Goal: Check status: Check status

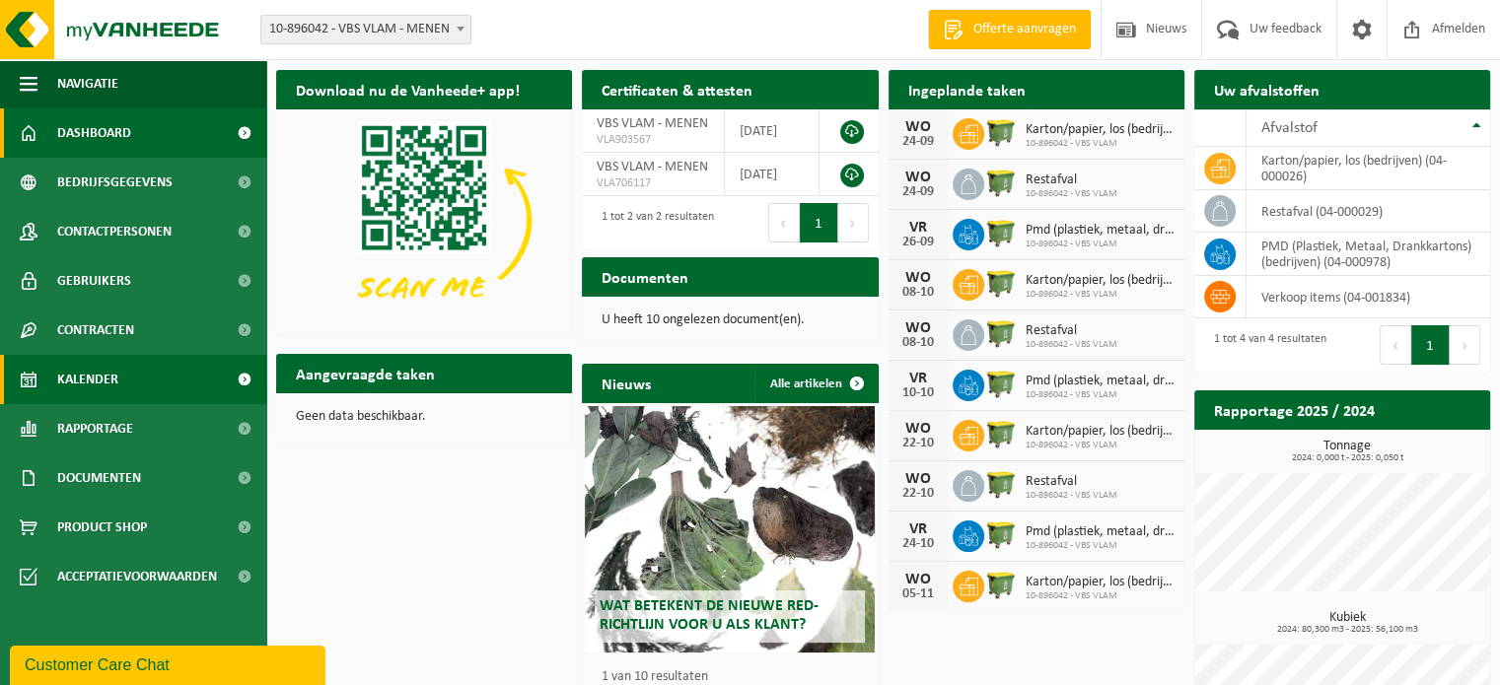
click at [105, 378] on span "Kalender" at bounding box center [87, 379] width 61 height 49
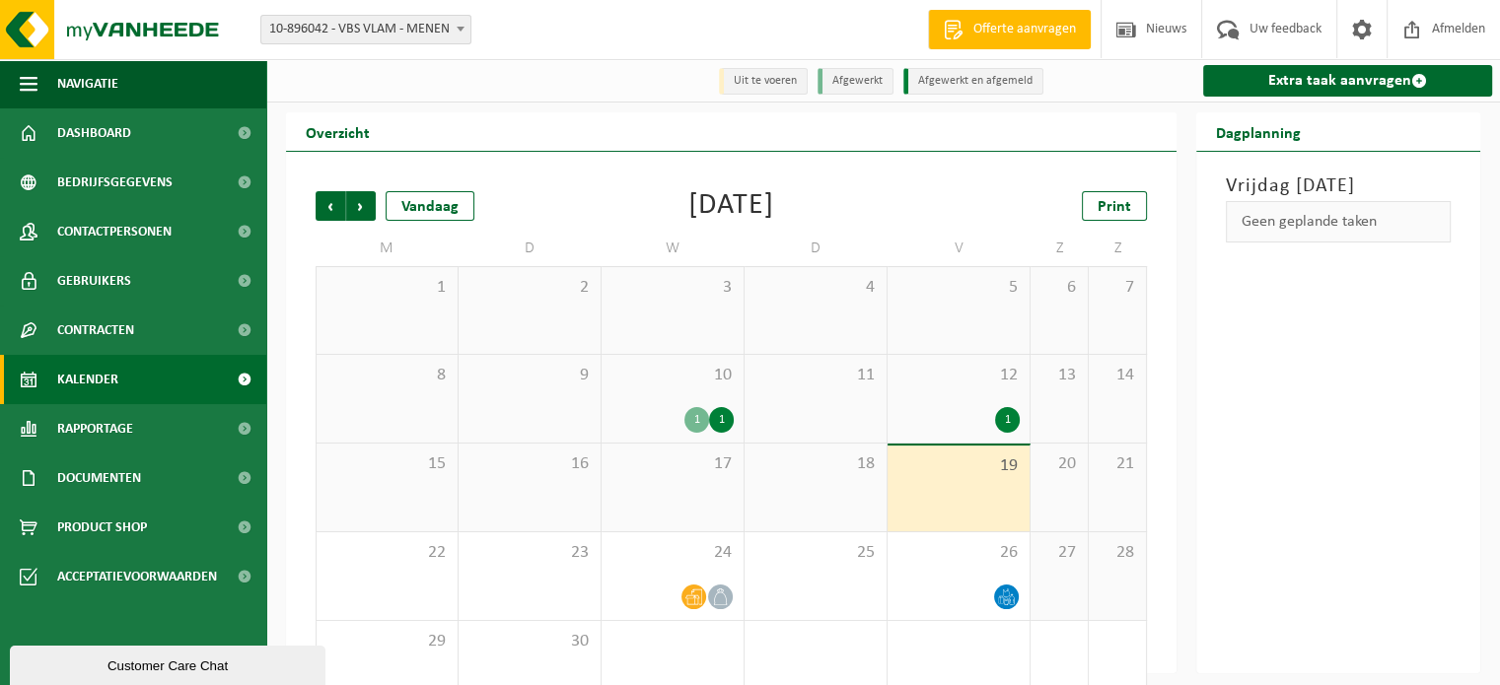
click at [697, 417] on div "1" at bounding box center [697, 420] width 25 height 26
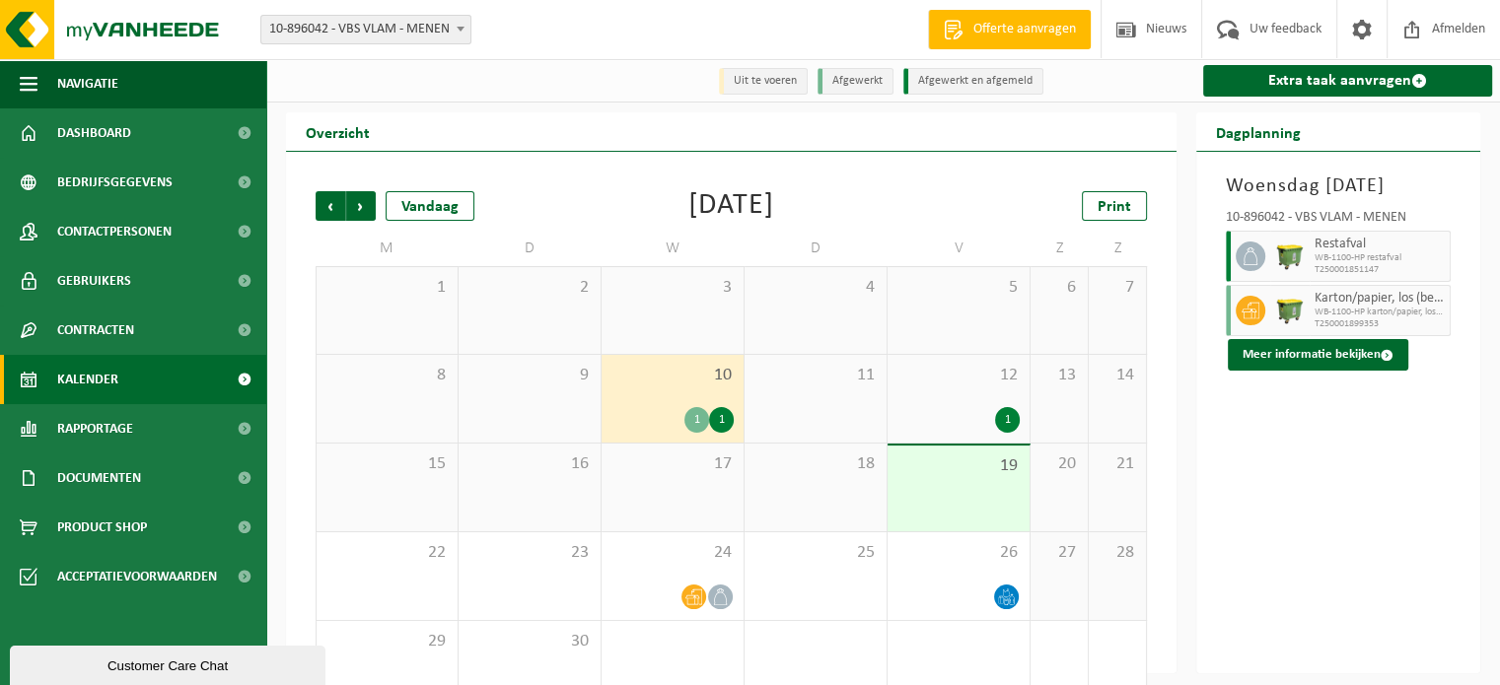
click at [1005, 420] on div "1" at bounding box center [1007, 420] width 25 height 26
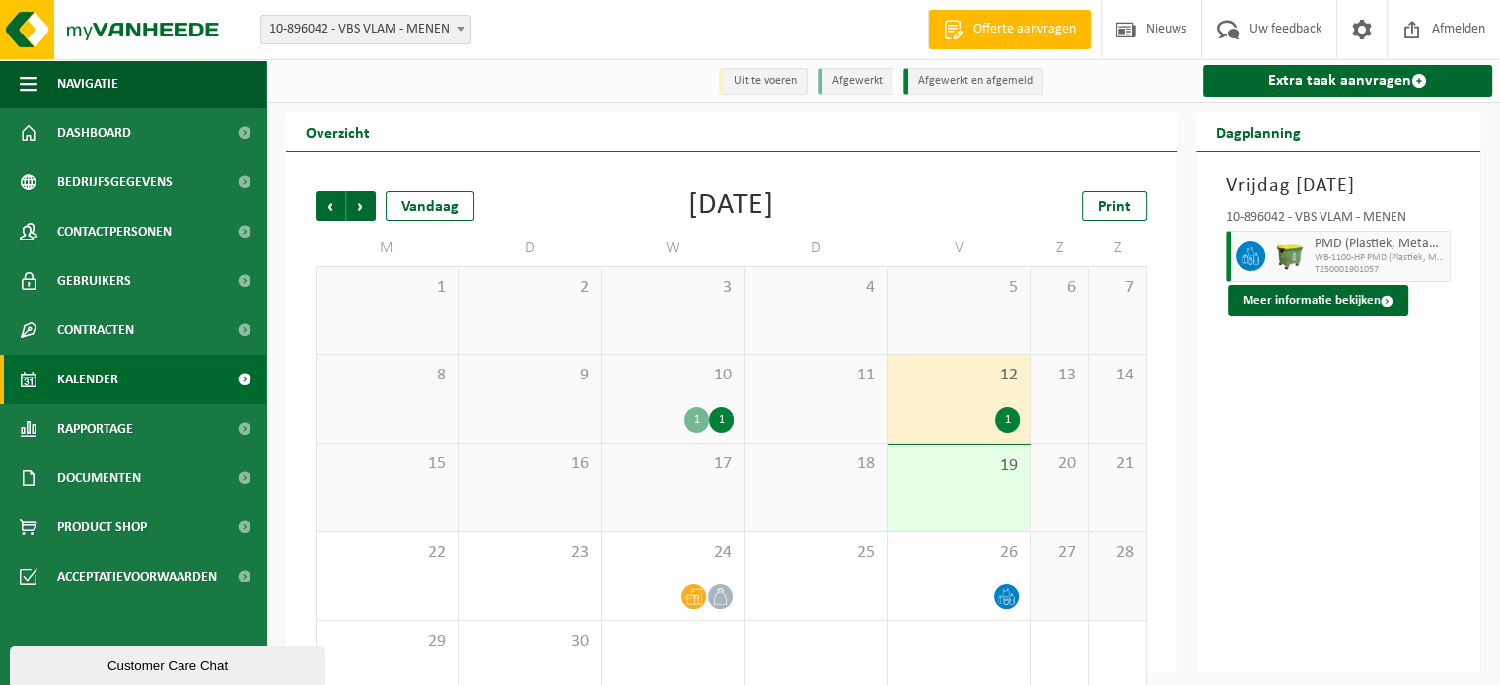
click at [996, 475] on span "19" at bounding box center [959, 467] width 122 height 22
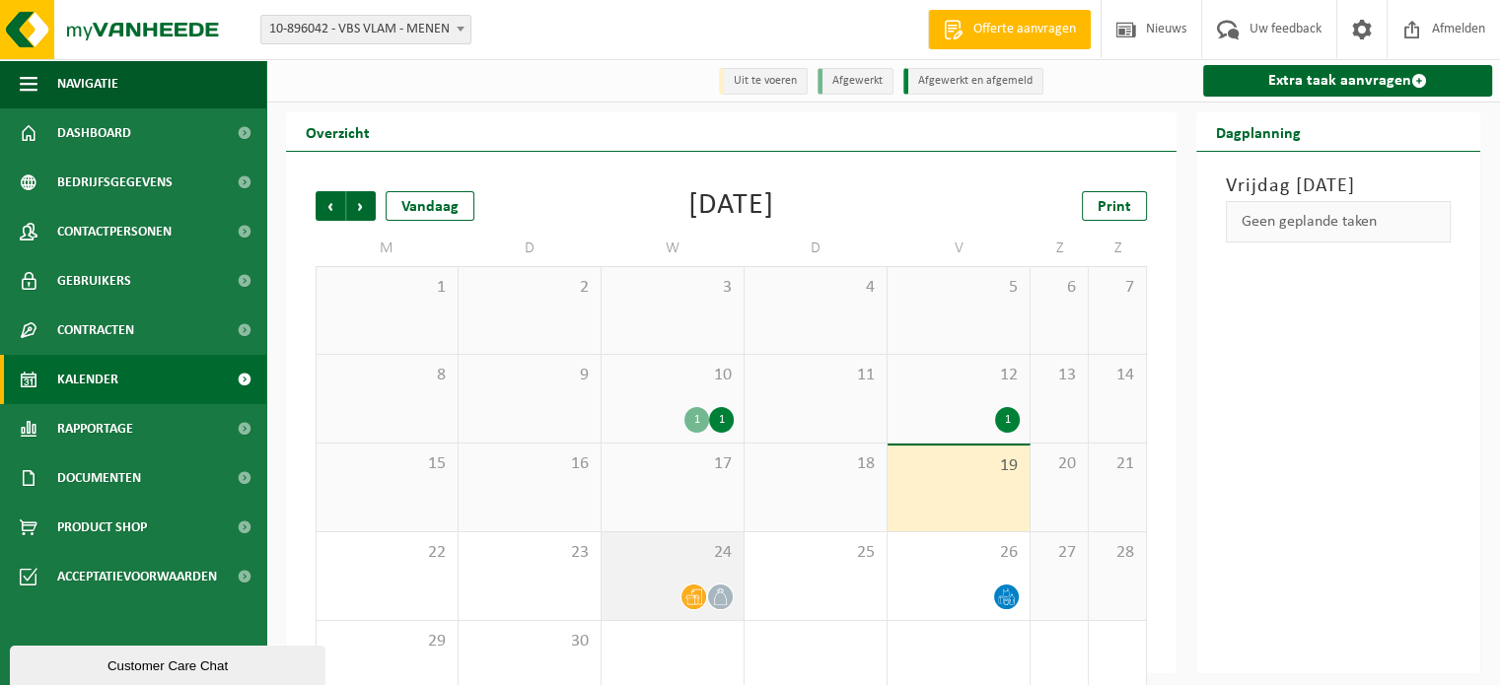
click at [714, 602] on icon at bounding box center [720, 597] width 13 height 17
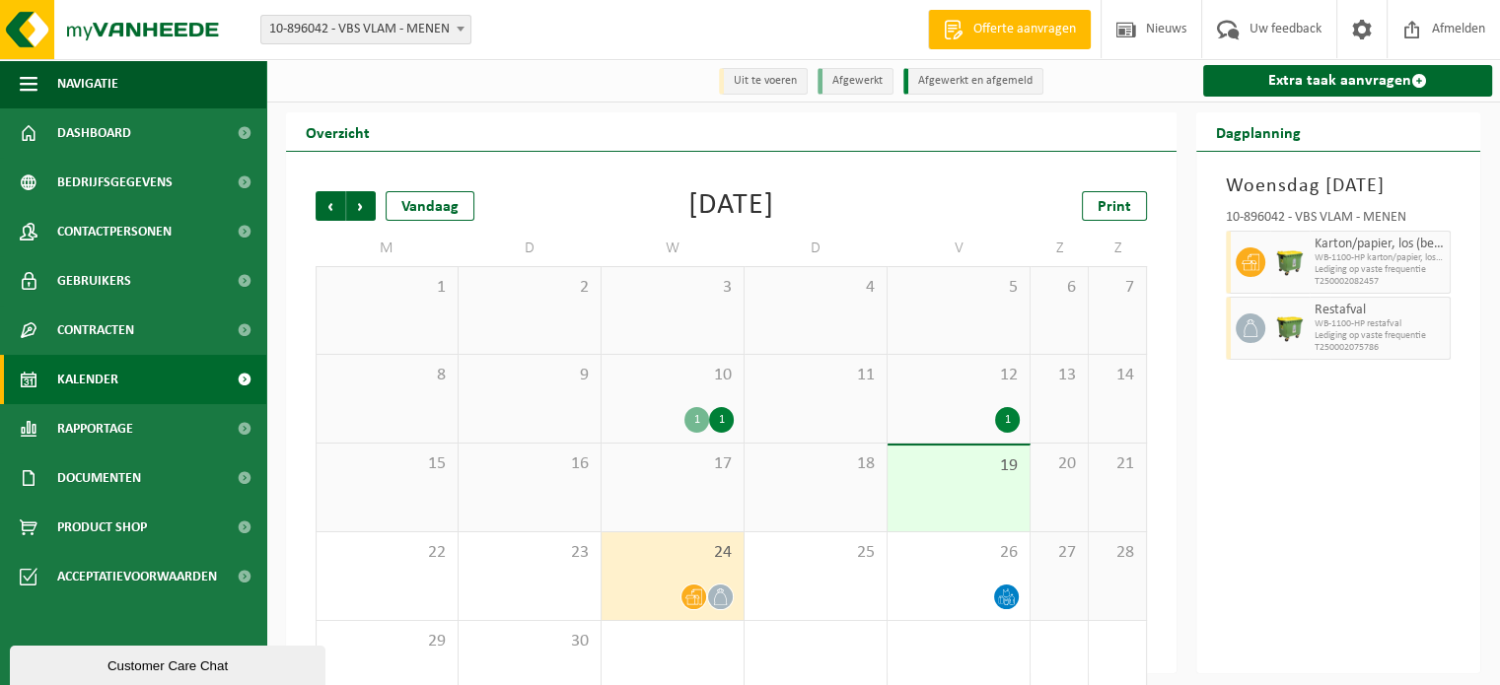
scroll to position [45, 0]
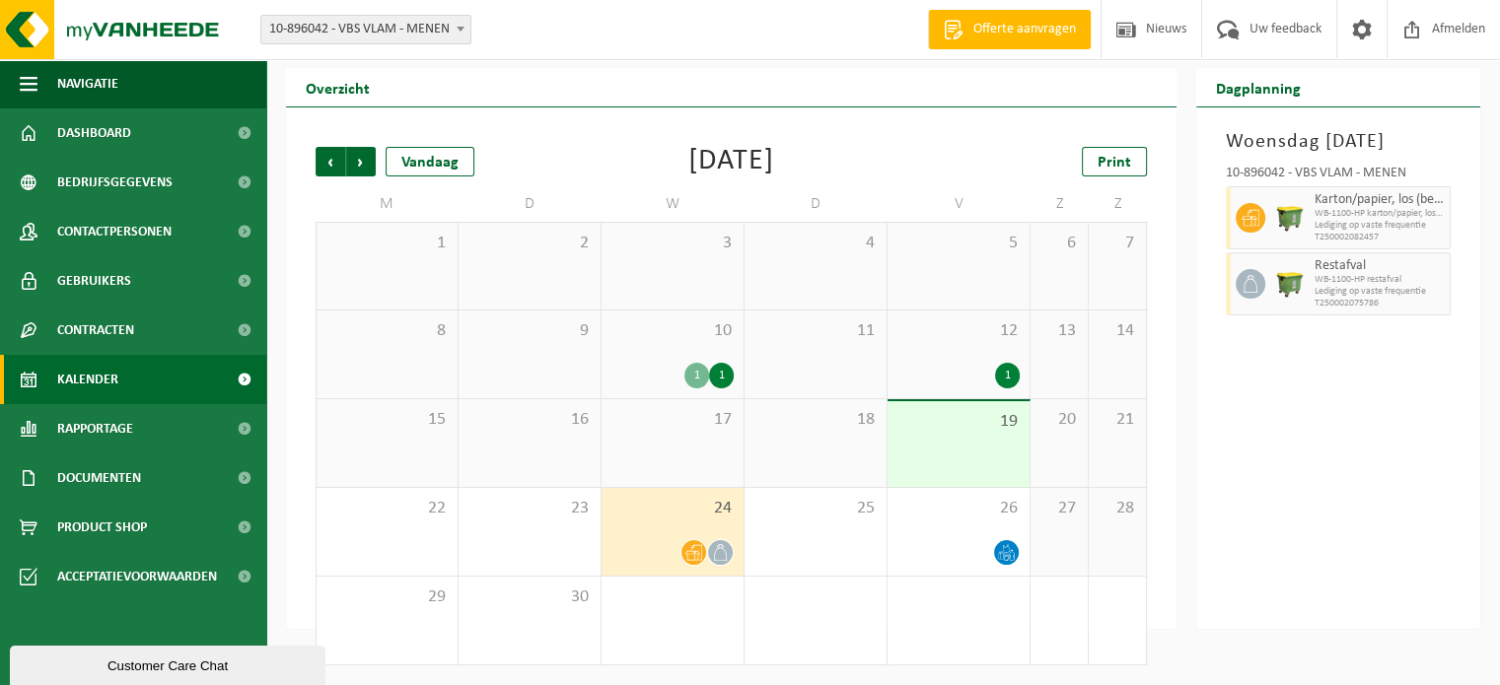
click at [994, 355] on div "12 1" at bounding box center [959, 355] width 142 height 88
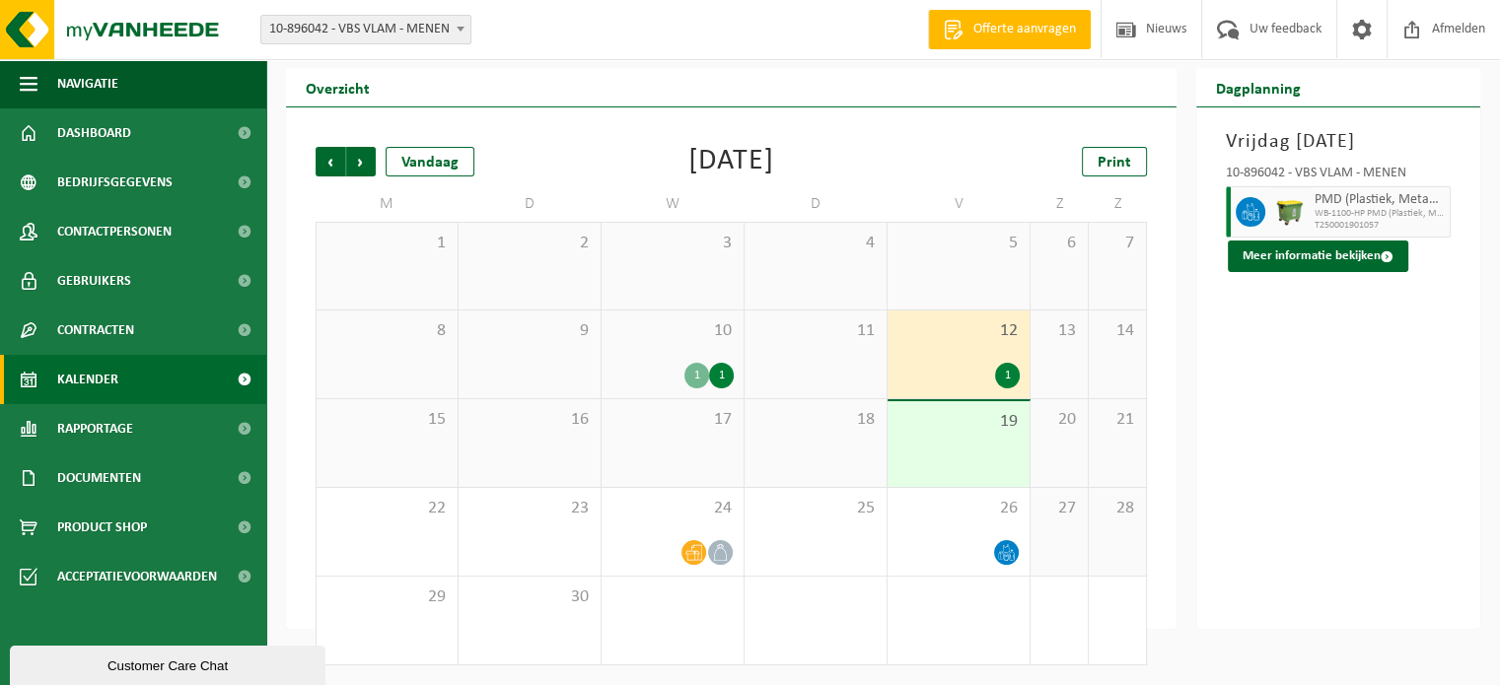
click at [746, 362] on div "11" at bounding box center [816, 355] width 142 height 88
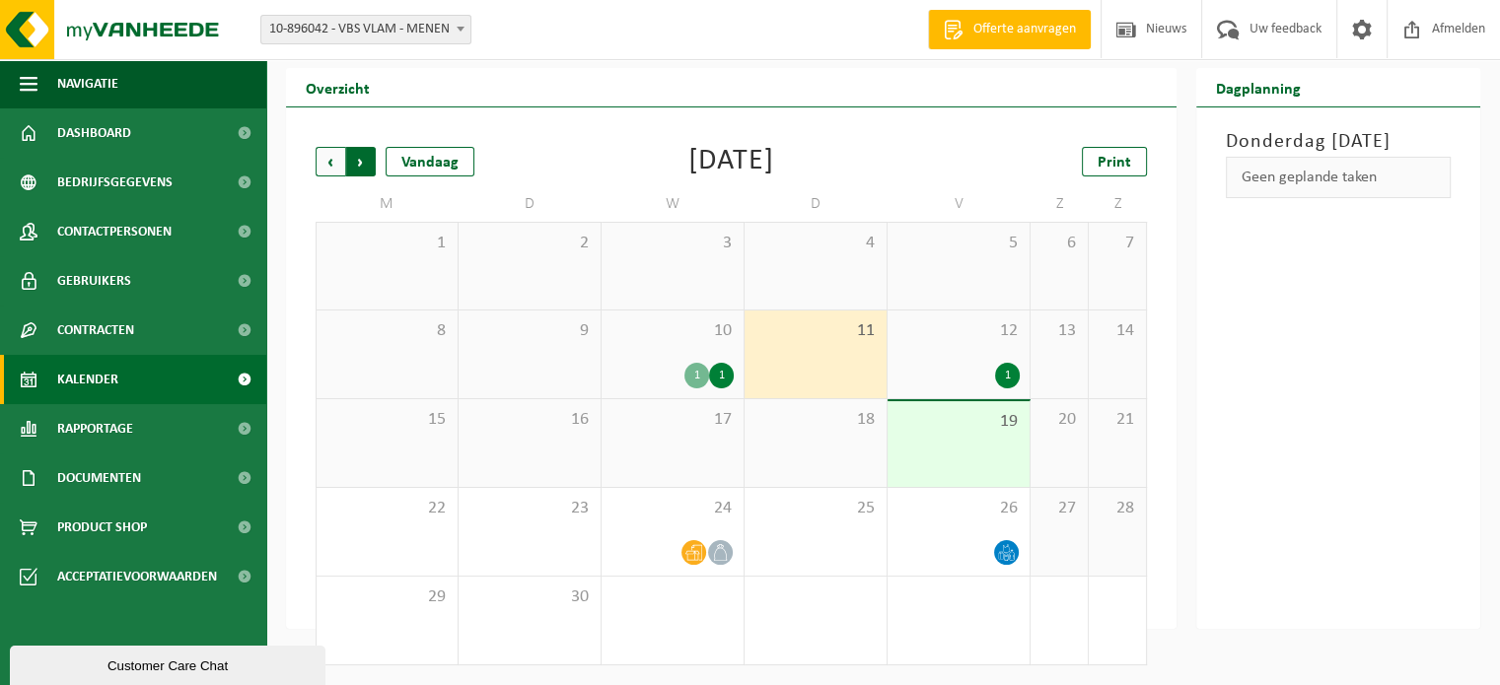
click at [331, 168] on span "Vorige" at bounding box center [331, 162] width 30 height 30
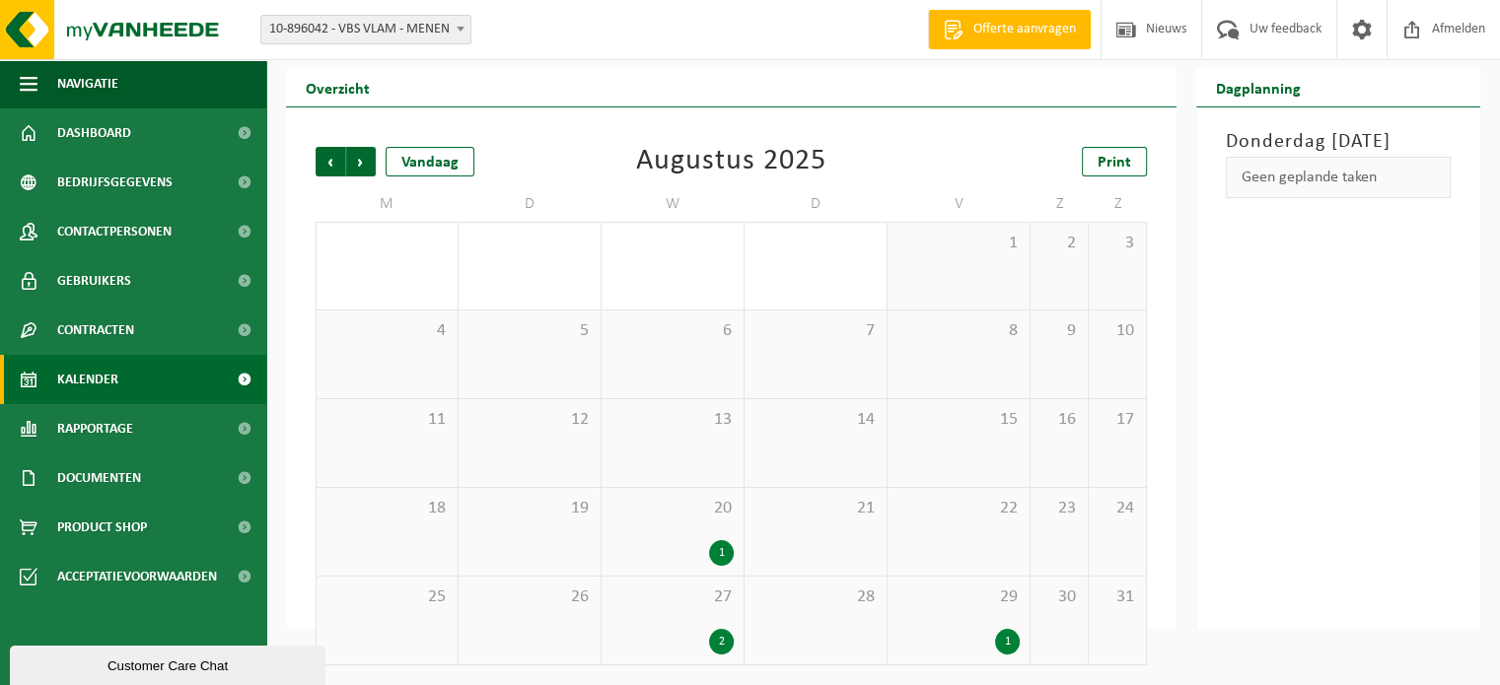
click at [722, 550] on div "1" at bounding box center [721, 554] width 25 height 26
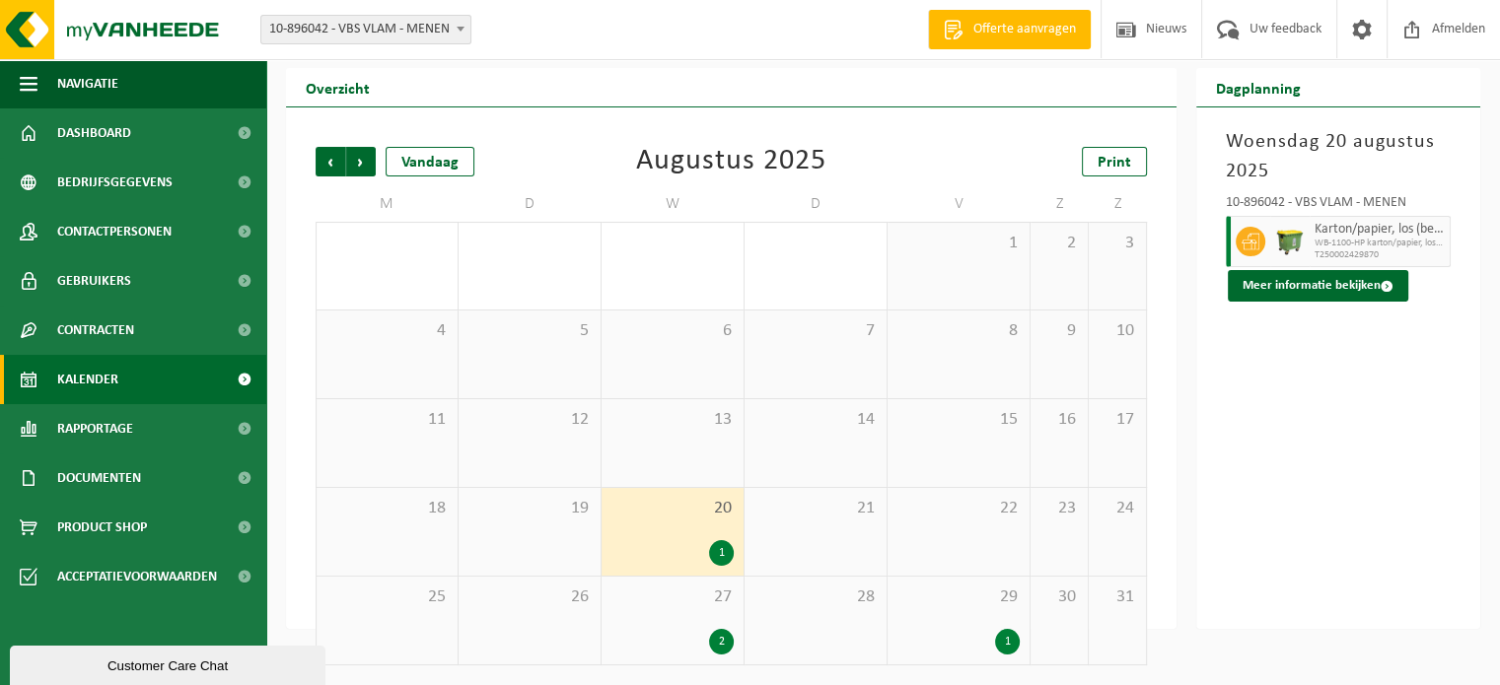
click at [714, 640] on div "2" at bounding box center [721, 642] width 25 height 26
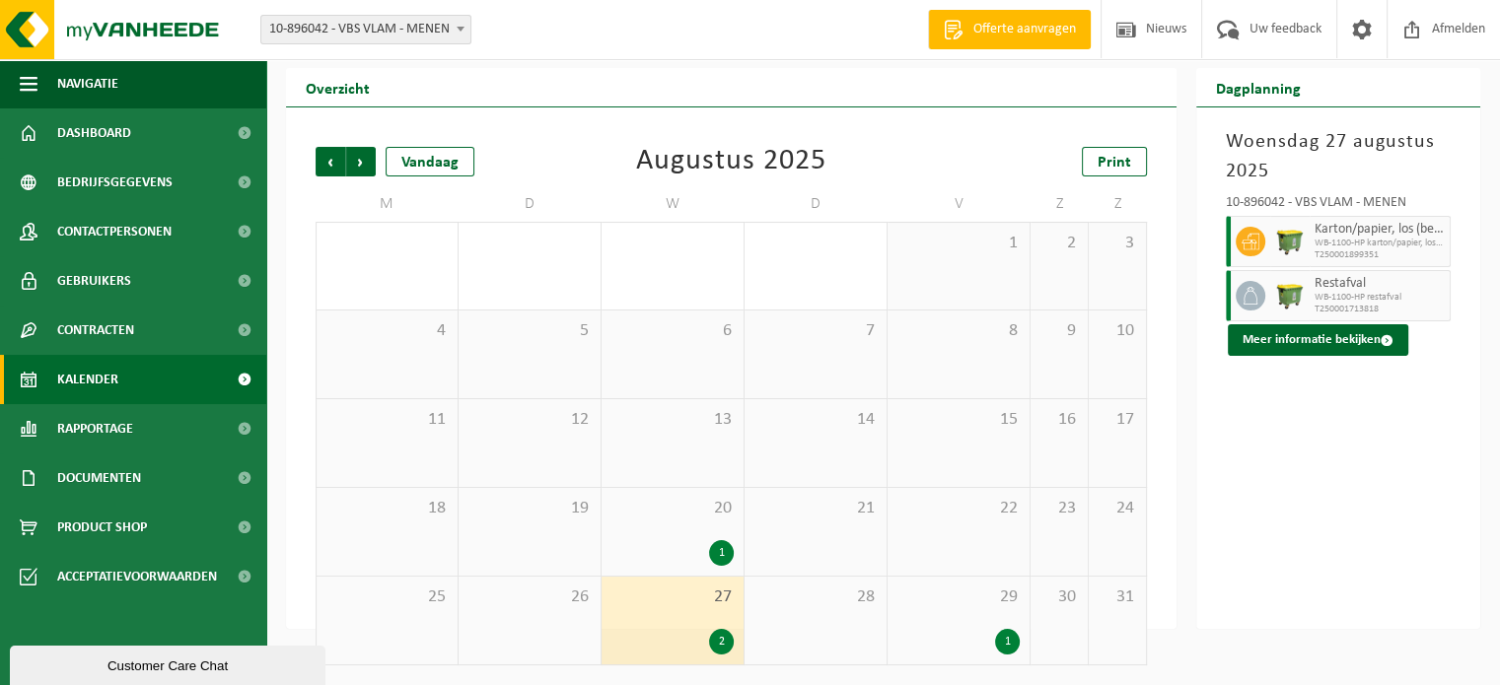
click at [1012, 651] on div "1" at bounding box center [1007, 642] width 25 height 26
